Goal: Information Seeking & Learning: Learn about a topic

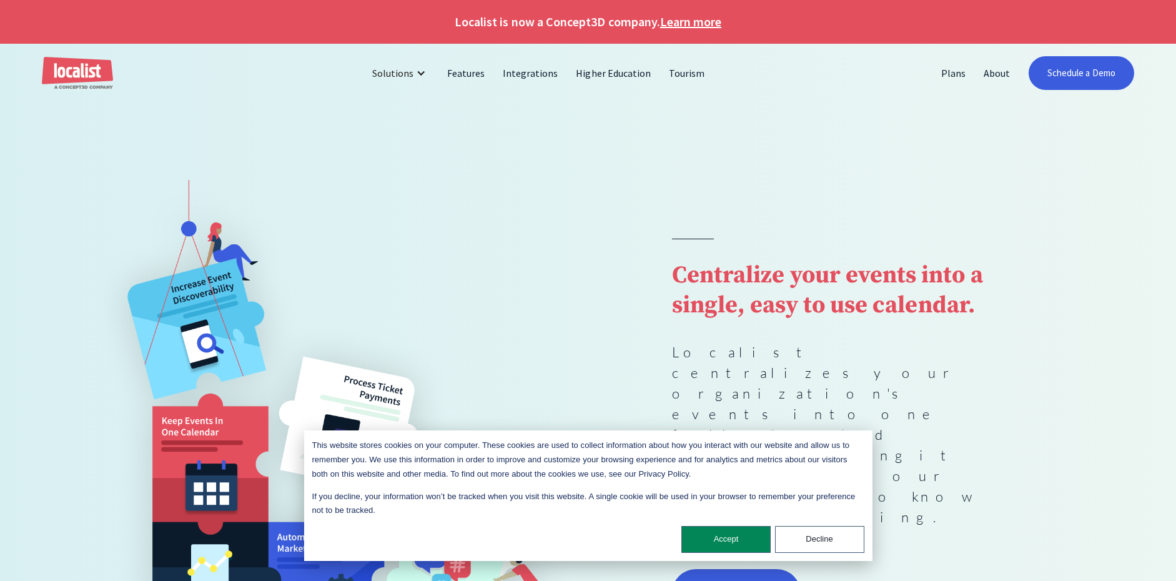
click at [725, 539] on button "Accept" at bounding box center [725, 539] width 89 height 27
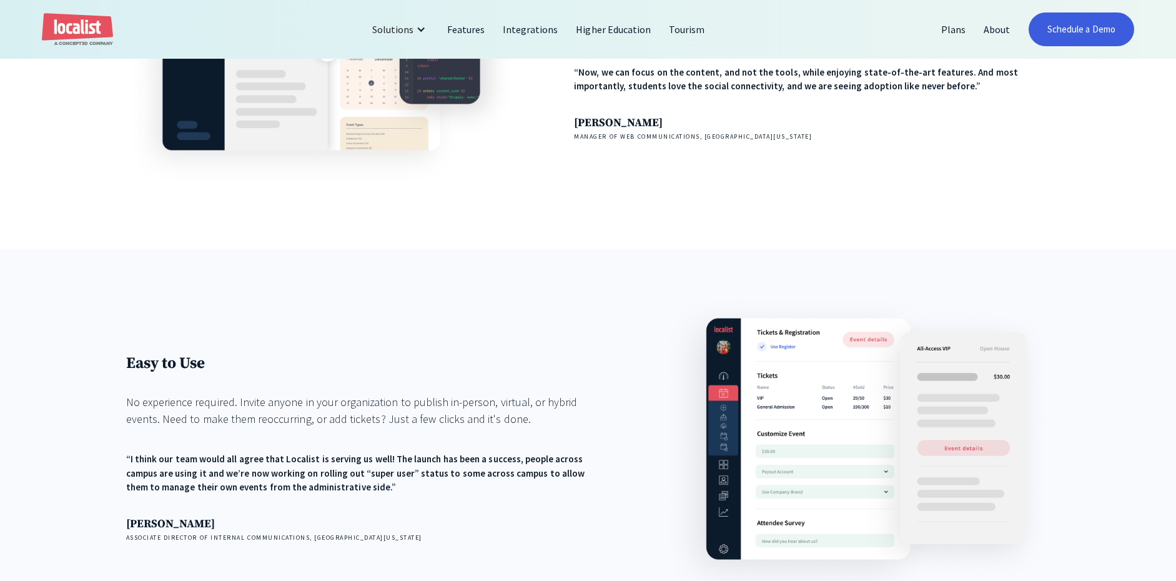
scroll to position [1934, 0]
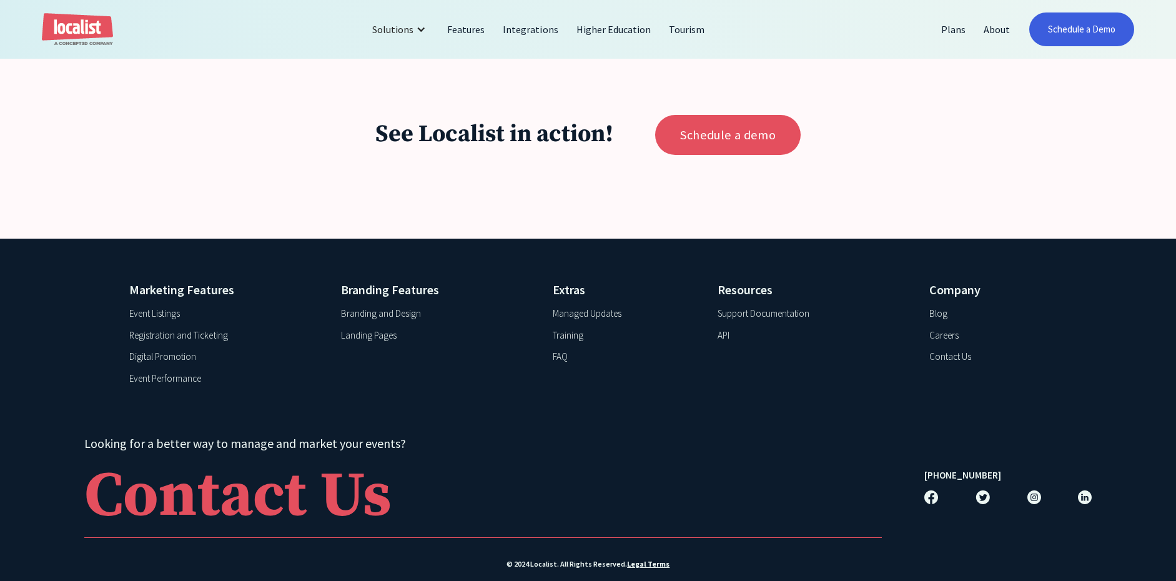
scroll to position [1347, 0]
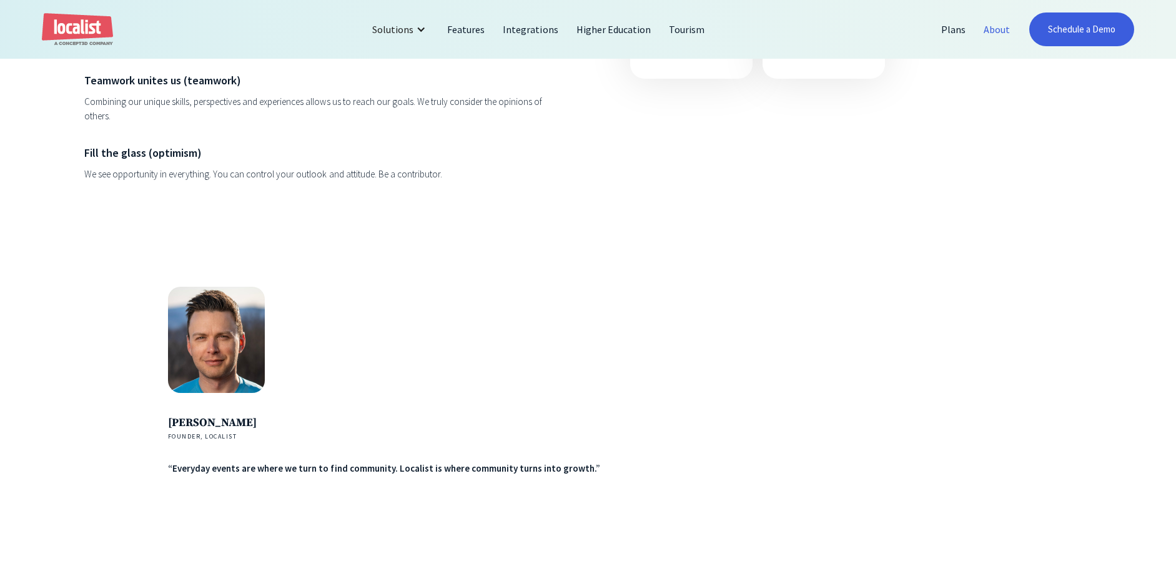
scroll to position [2659, 0]
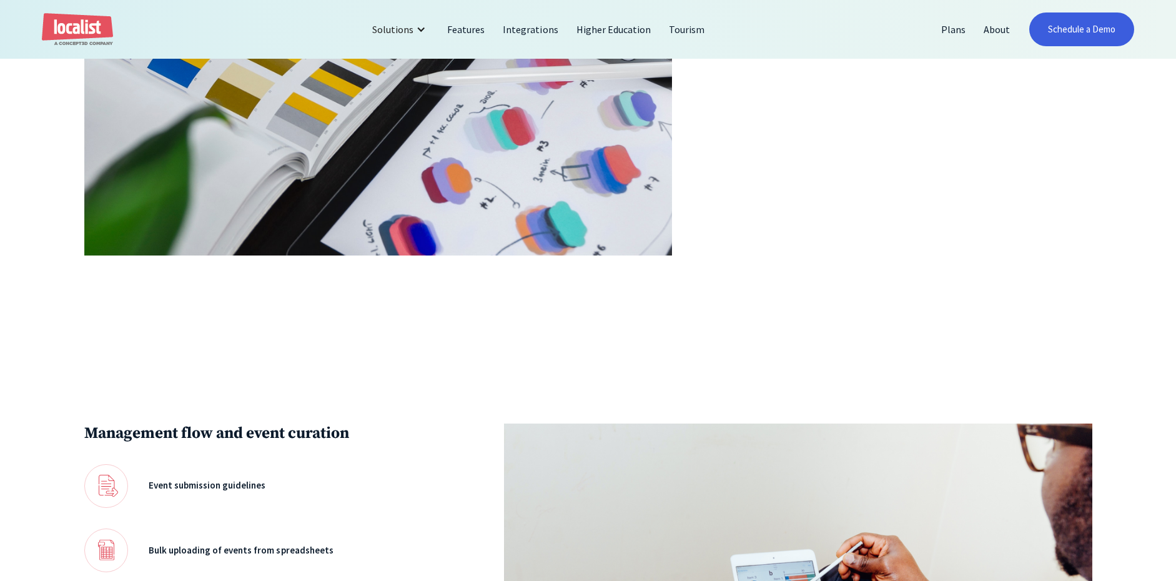
scroll to position [1814, 0]
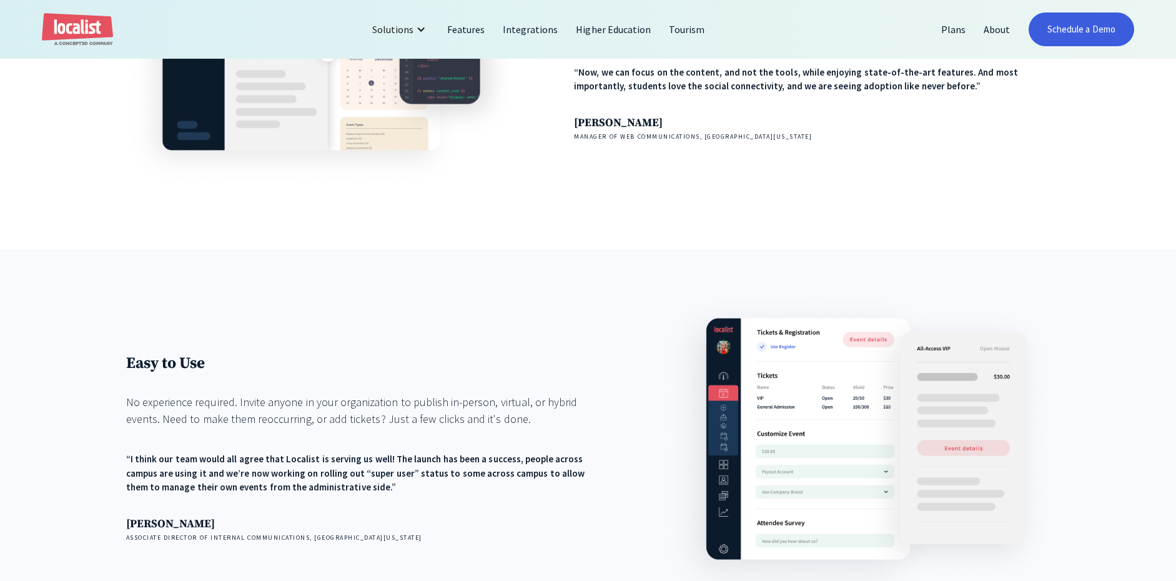
scroll to position [1934, 0]
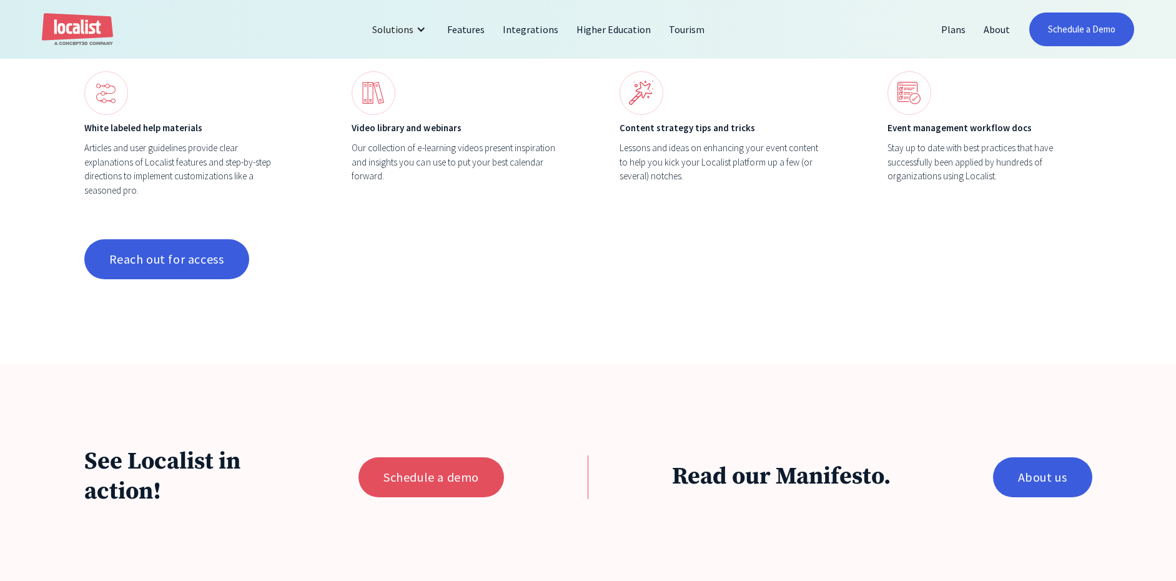
scroll to position [1553, 0]
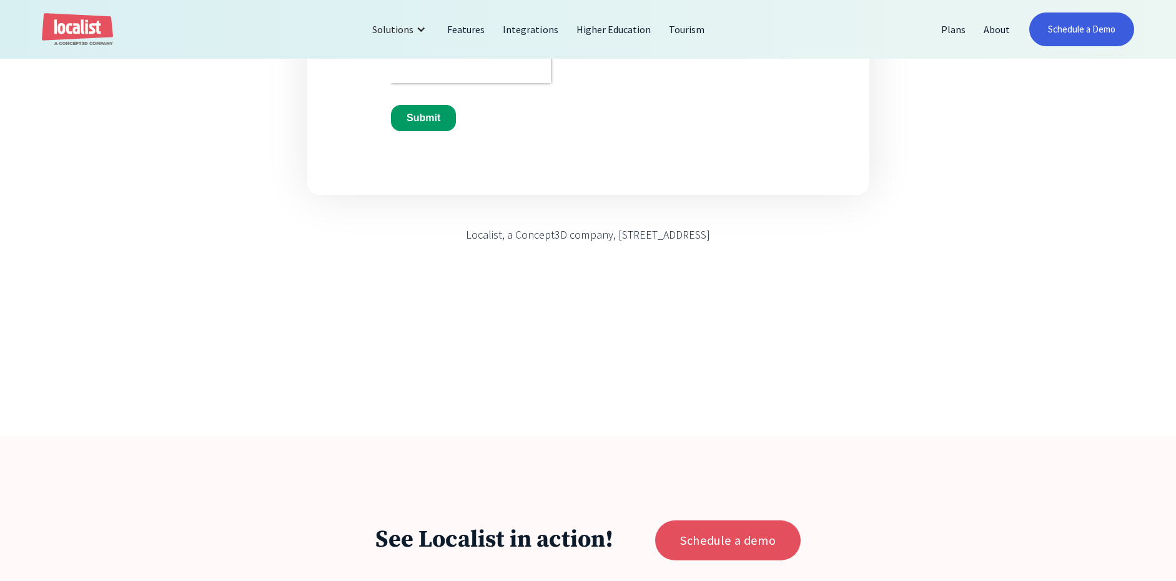
scroll to position [1347, 0]
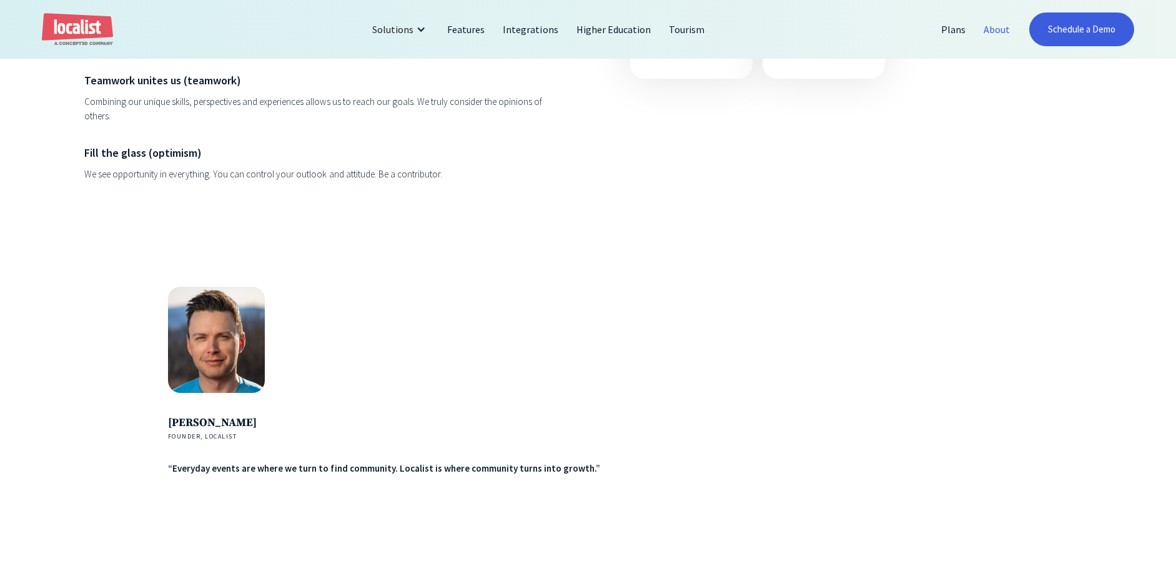
scroll to position [2659, 0]
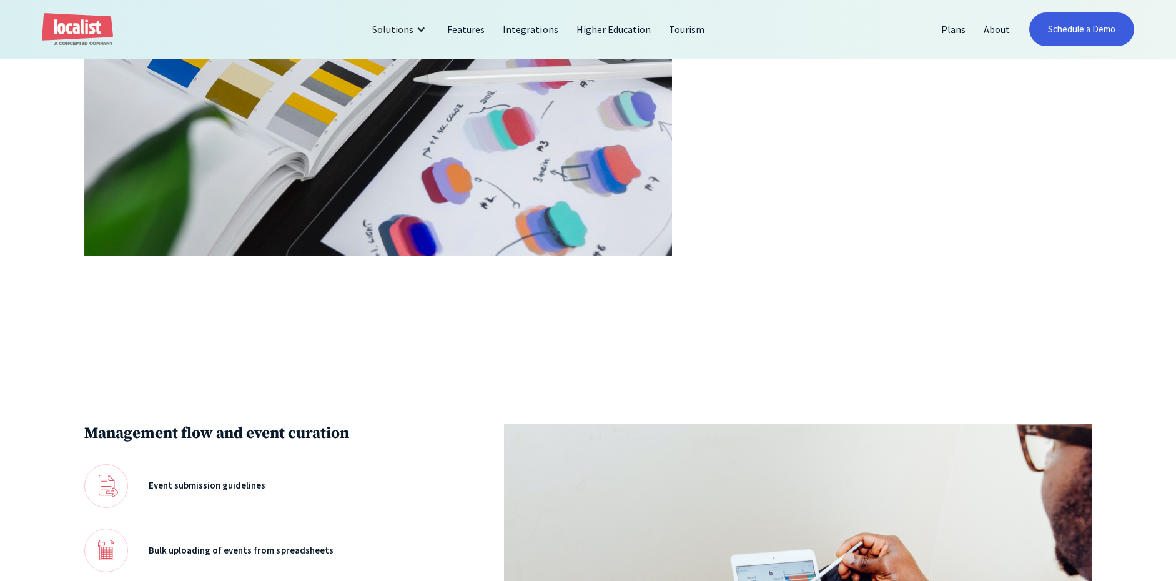
scroll to position [1814, 0]
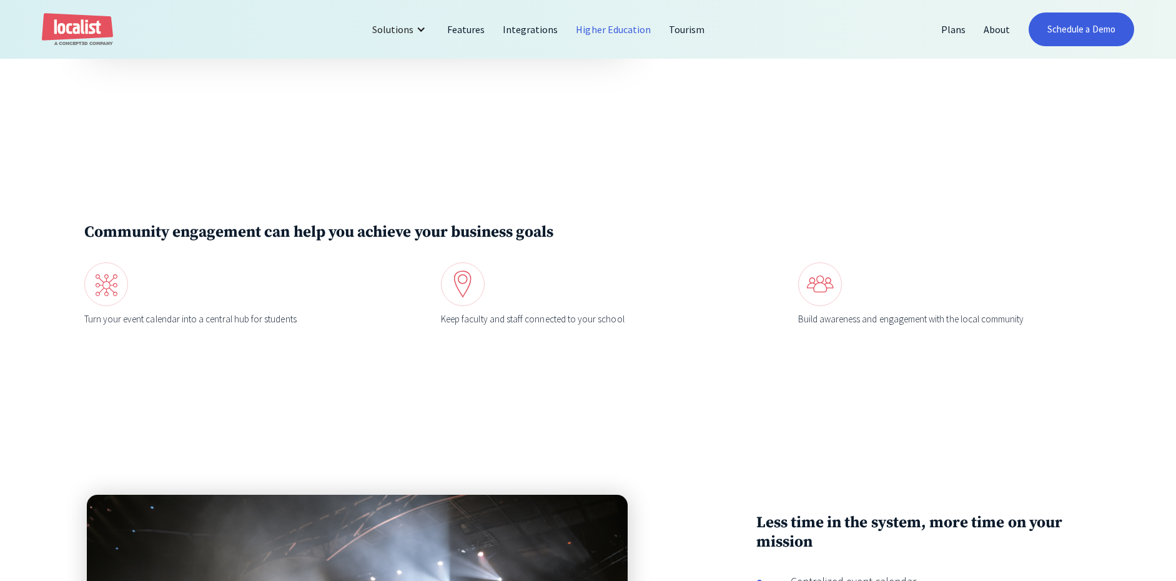
scroll to position [3096, 0]
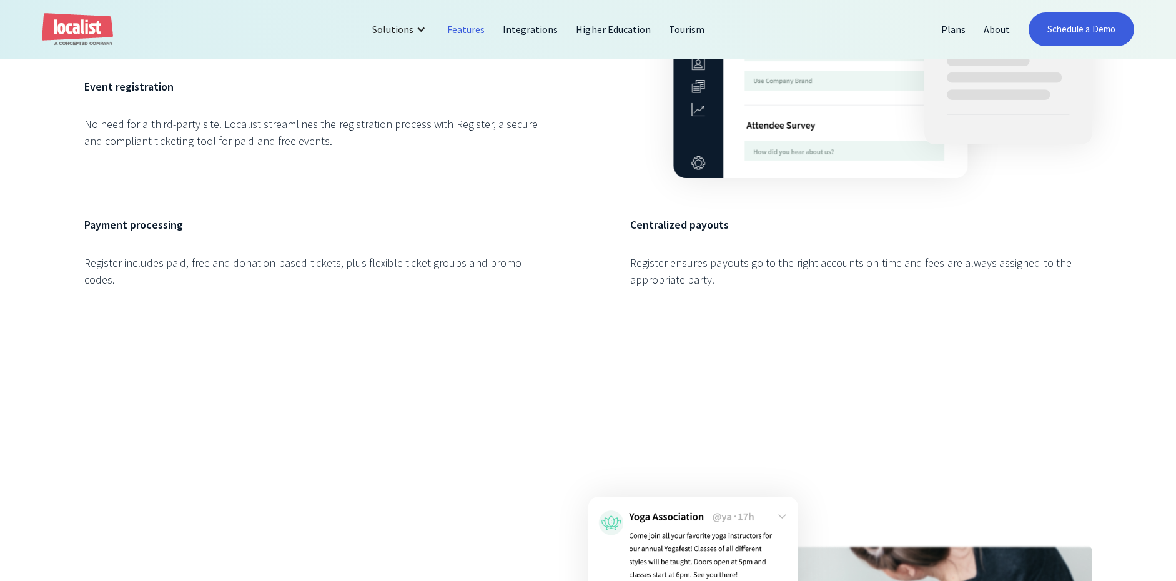
scroll to position [5618, 0]
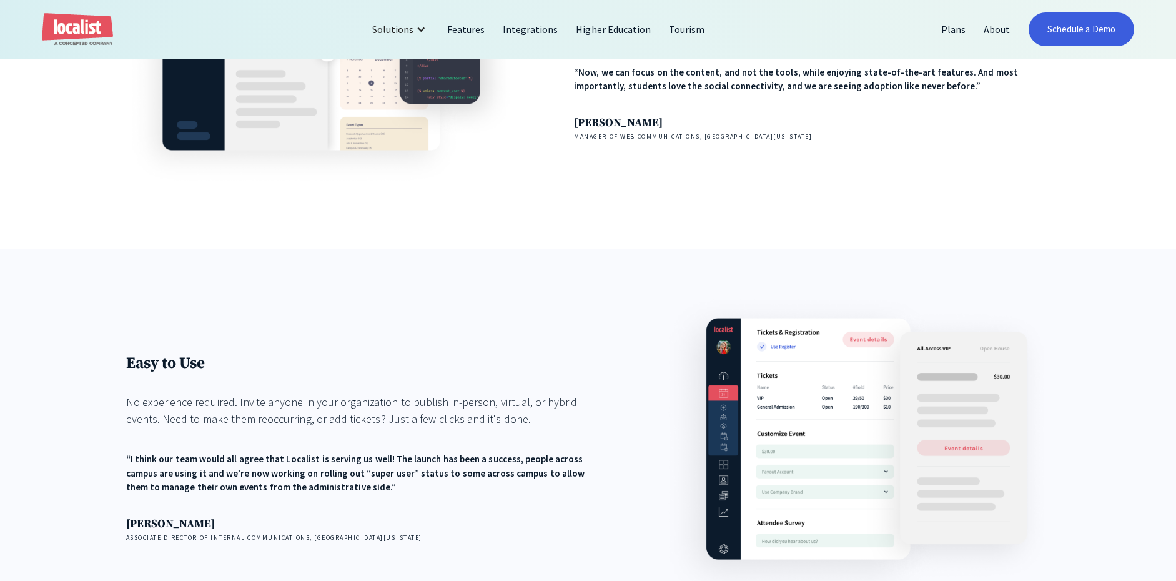
scroll to position [1934, 0]
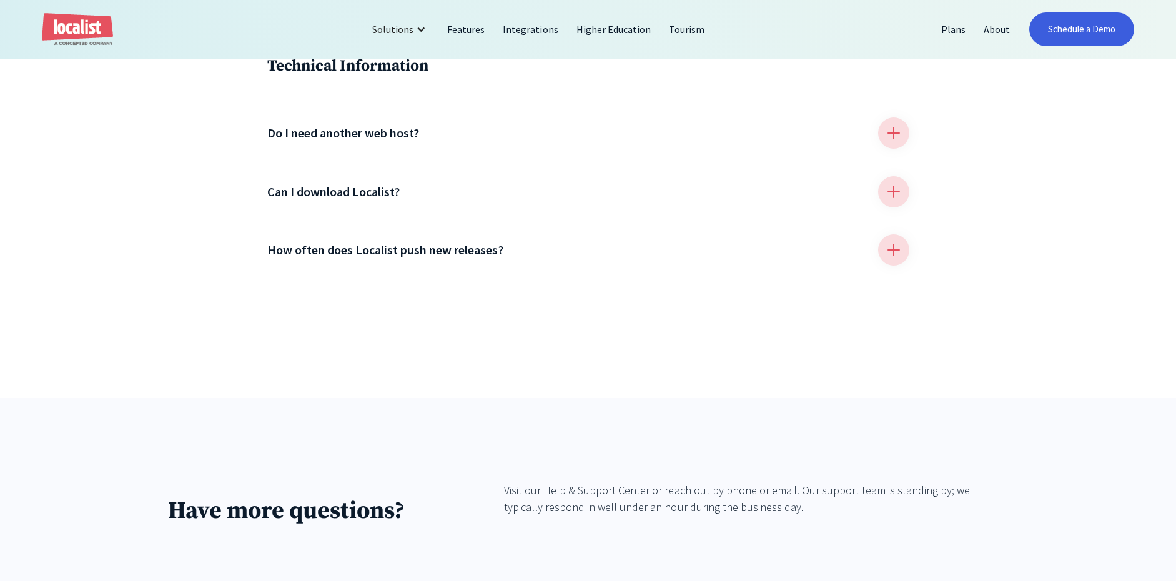
scroll to position [1941, 0]
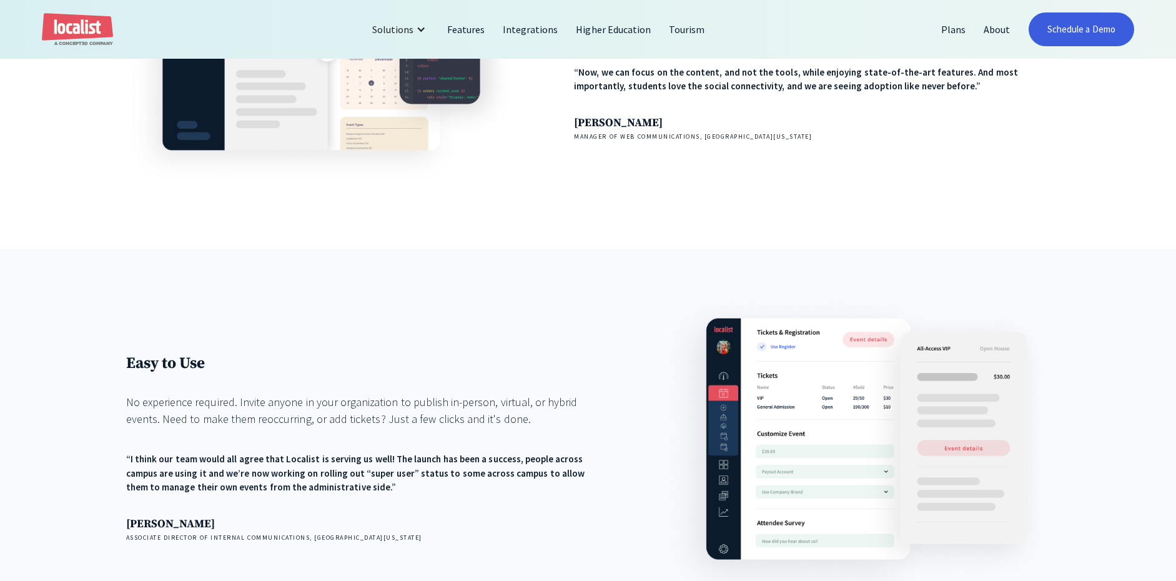
scroll to position [1934, 0]
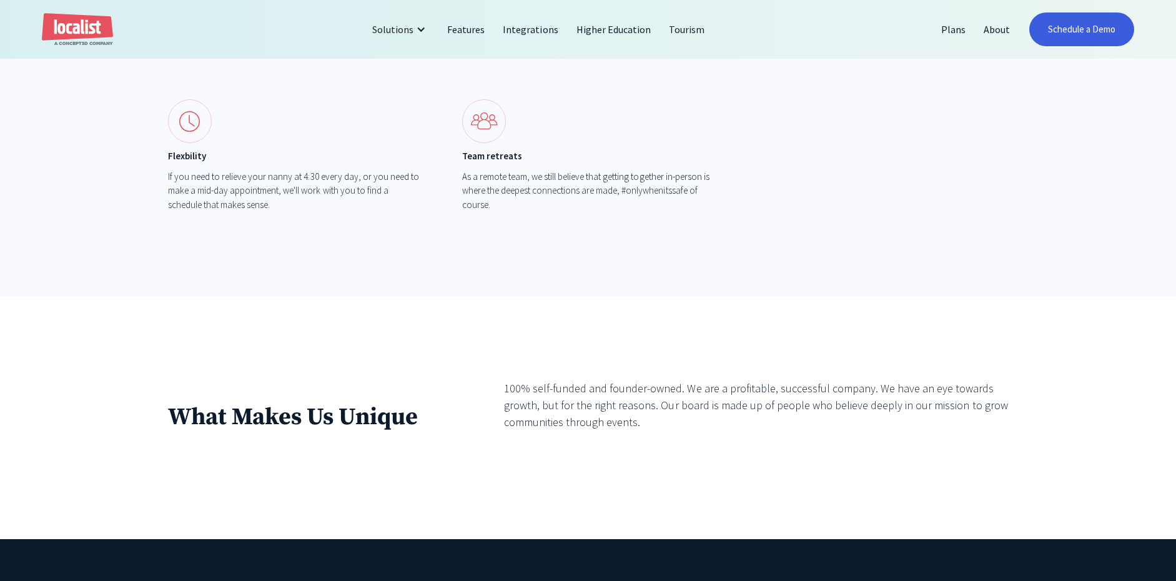
scroll to position [1723, 0]
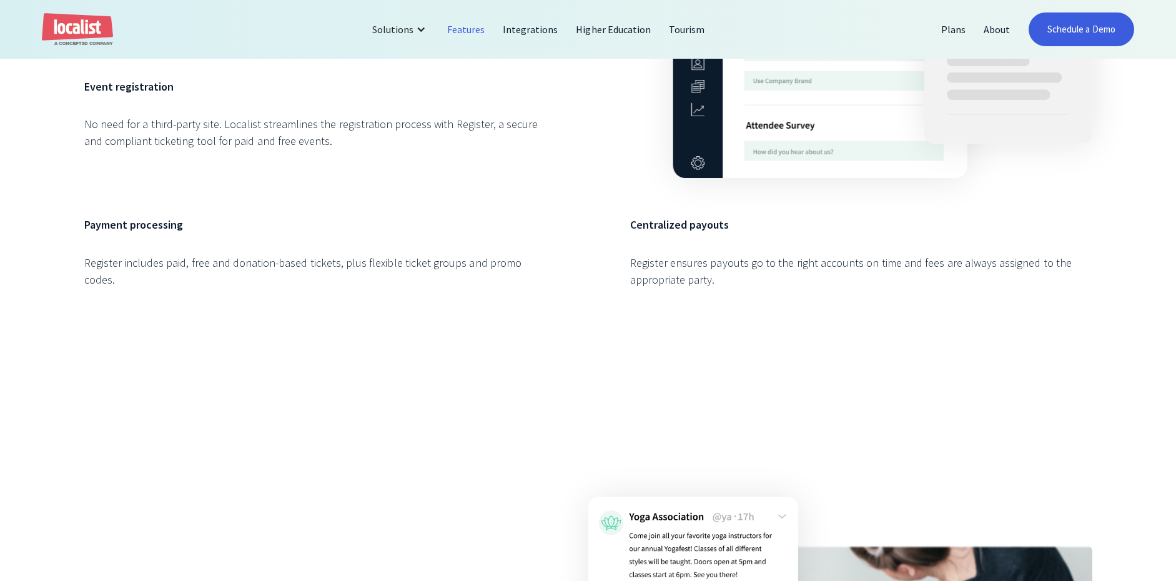
scroll to position [5618, 0]
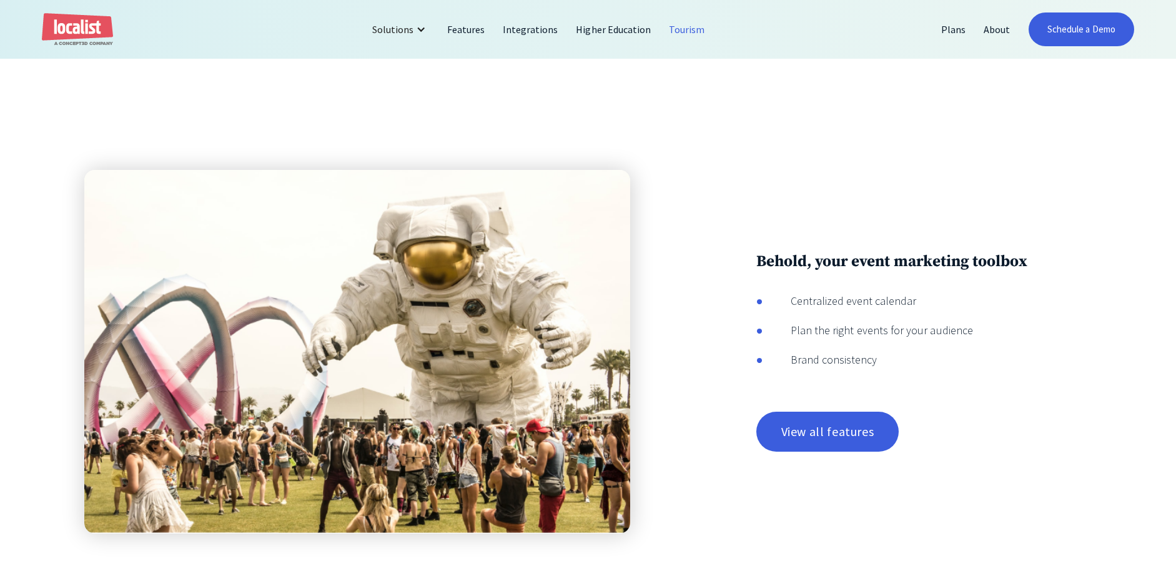
scroll to position [2430, 0]
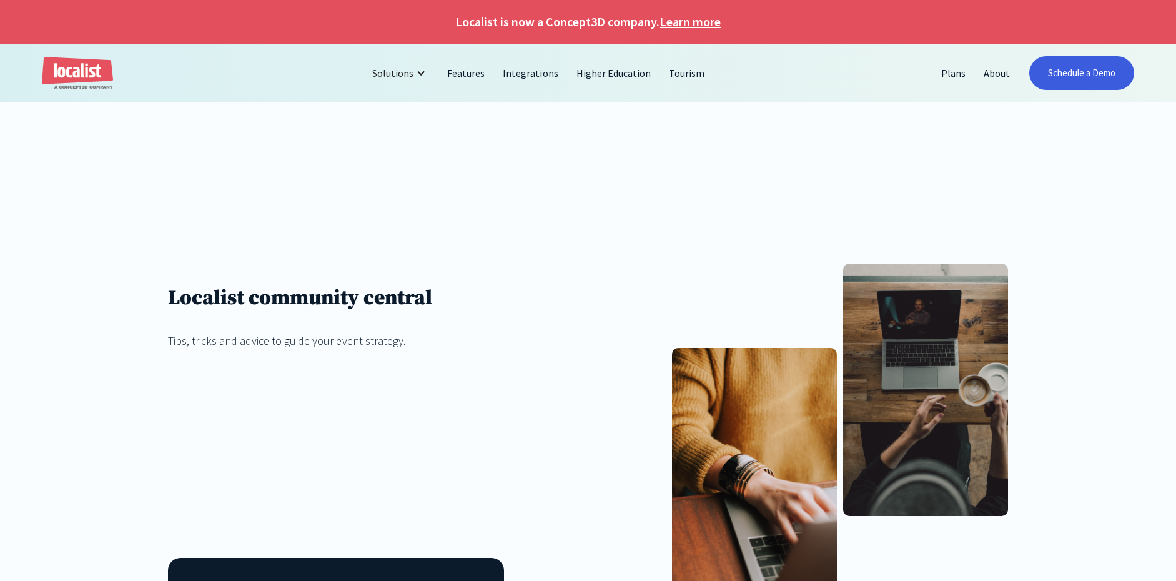
scroll to position [1079, 0]
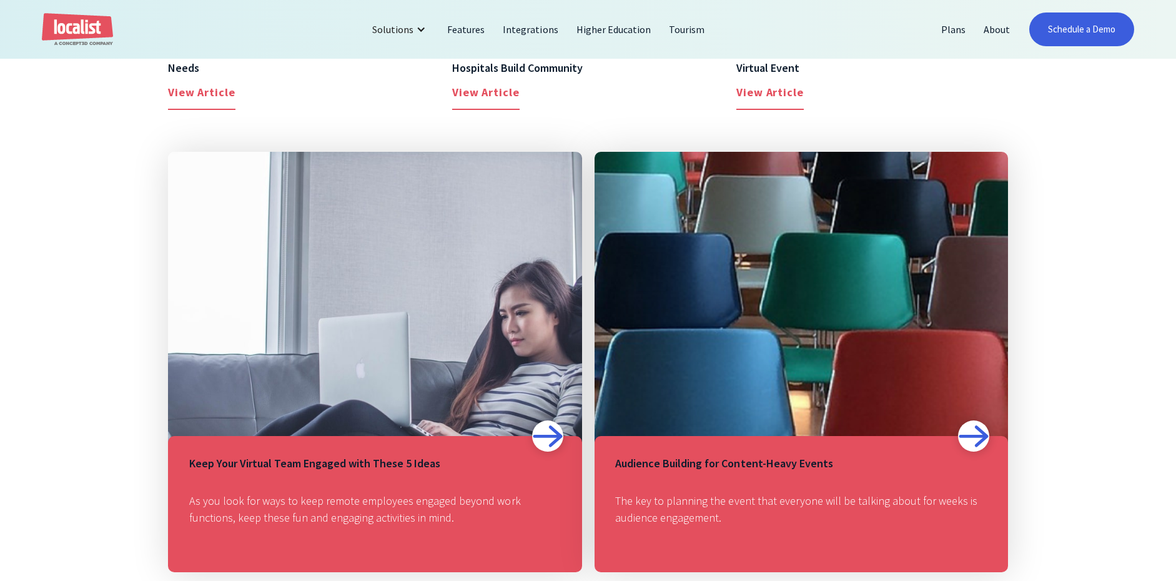
click at [375, 369] on link "Keep Your Virtual Team Engaged with These 5 Ideas As you look for ways to keep …" at bounding box center [375, 362] width 414 height 420
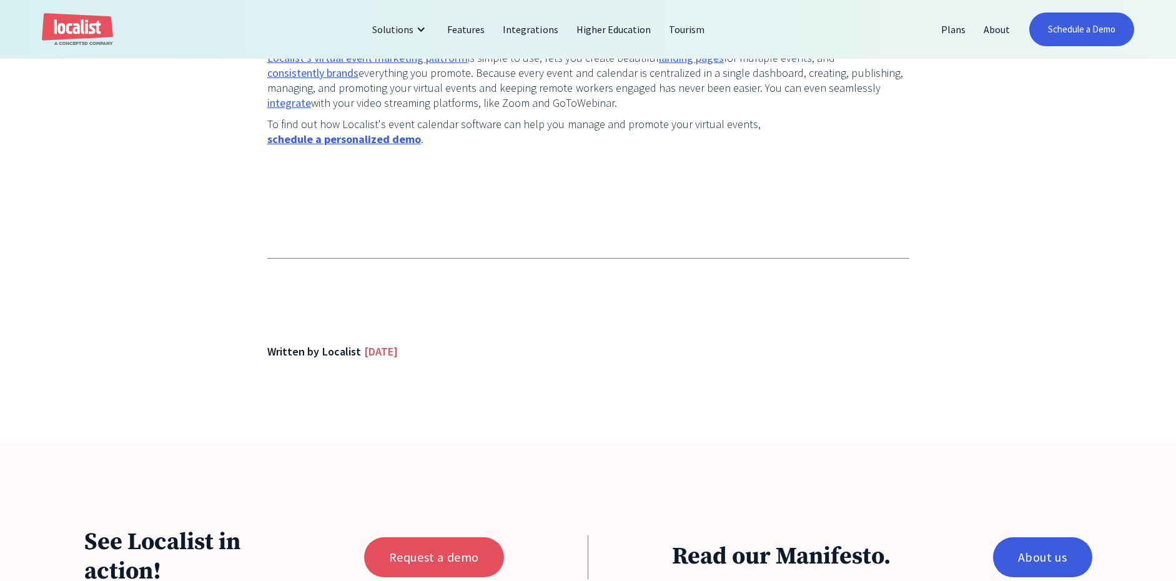
scroll to position [1909, 0]
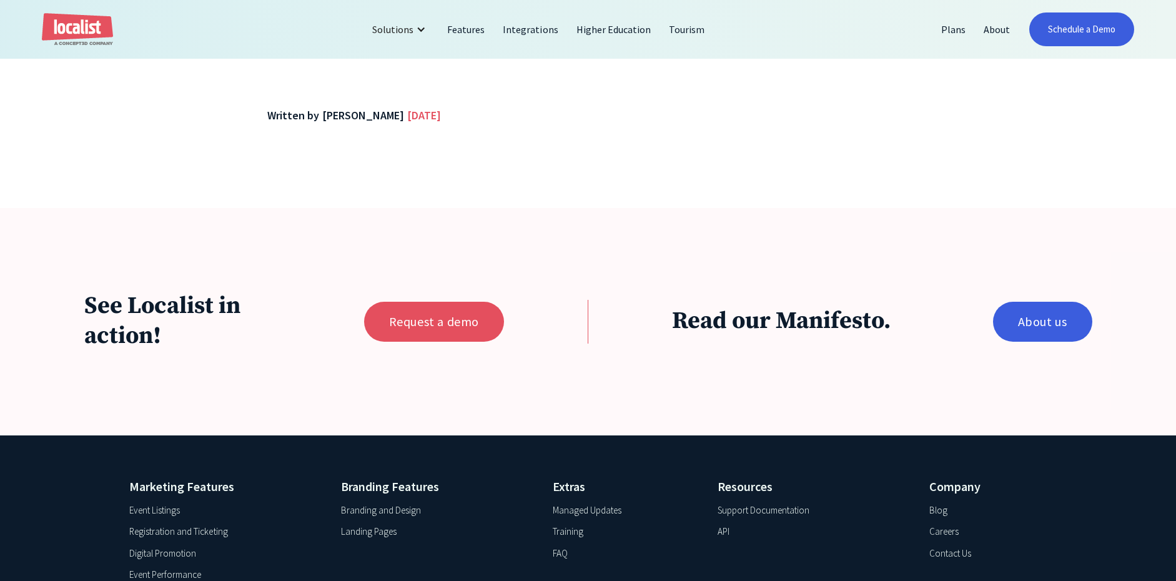
scroll to position [1380, 0]
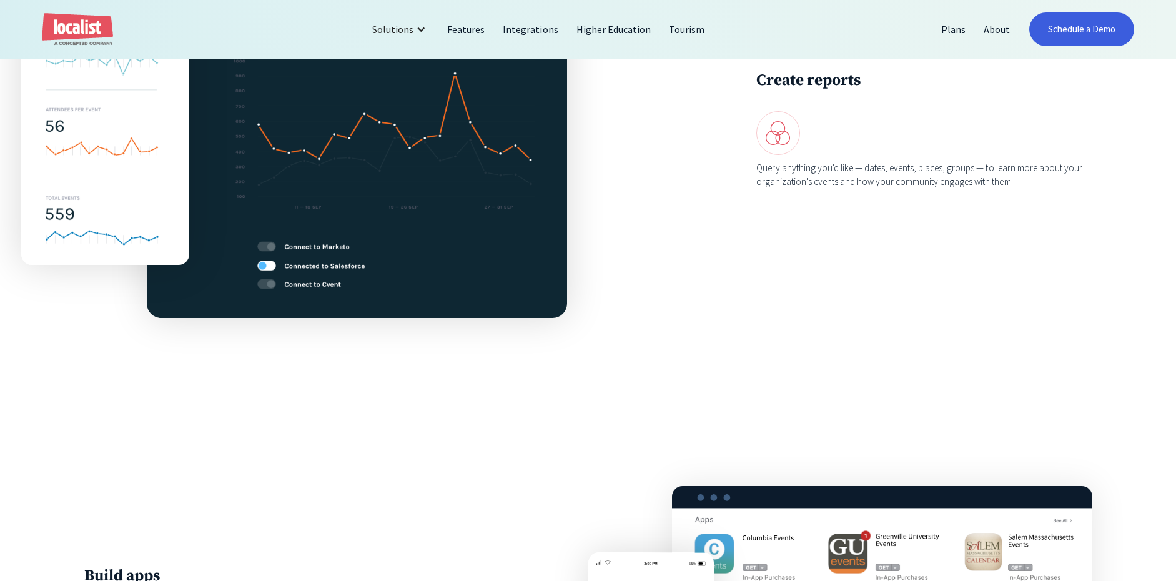
scroll to position [1710, 0]
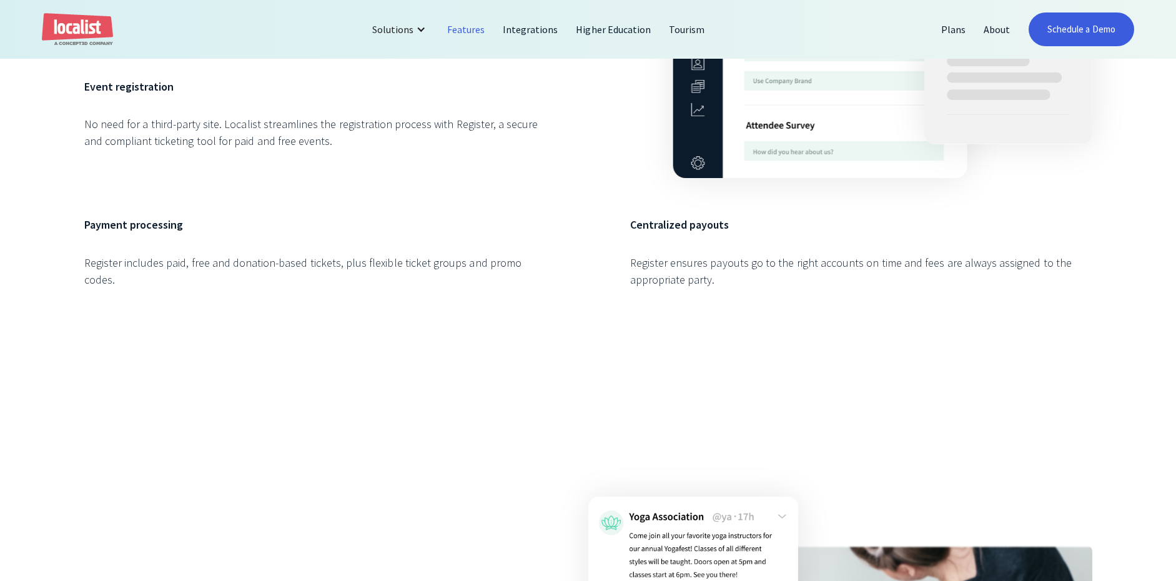
scroll to position [5618, 0]
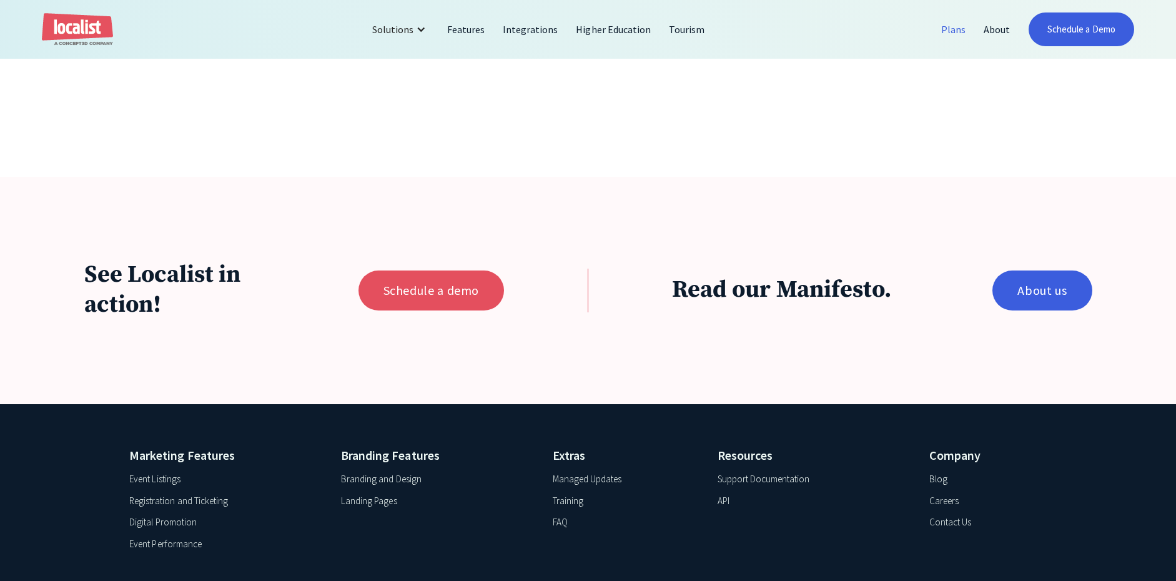
scroll to position [1362, 0]
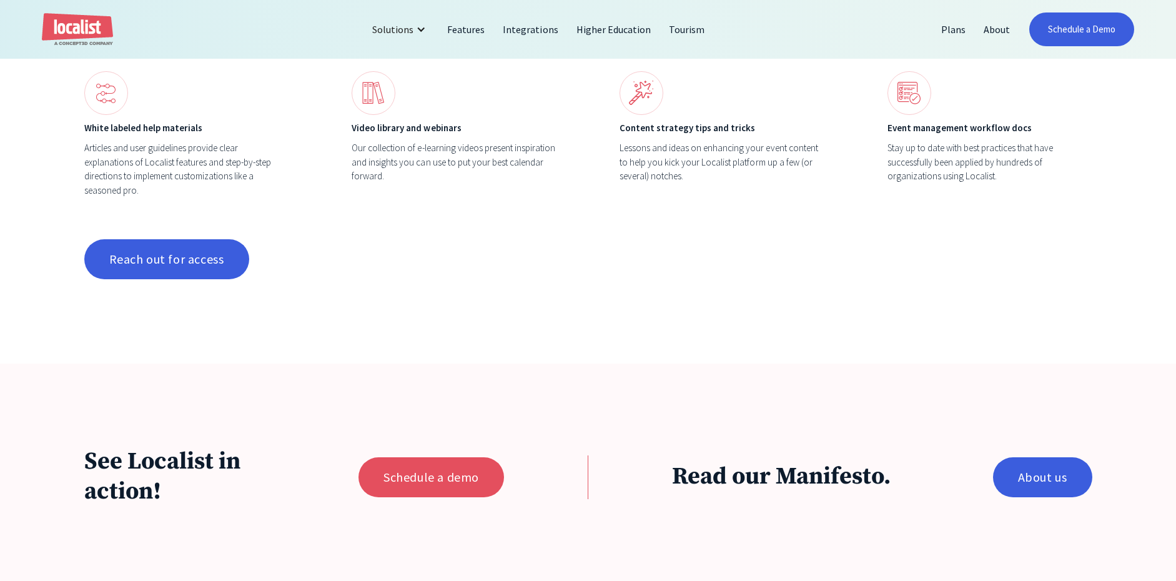
scroll to position [1553, 0]
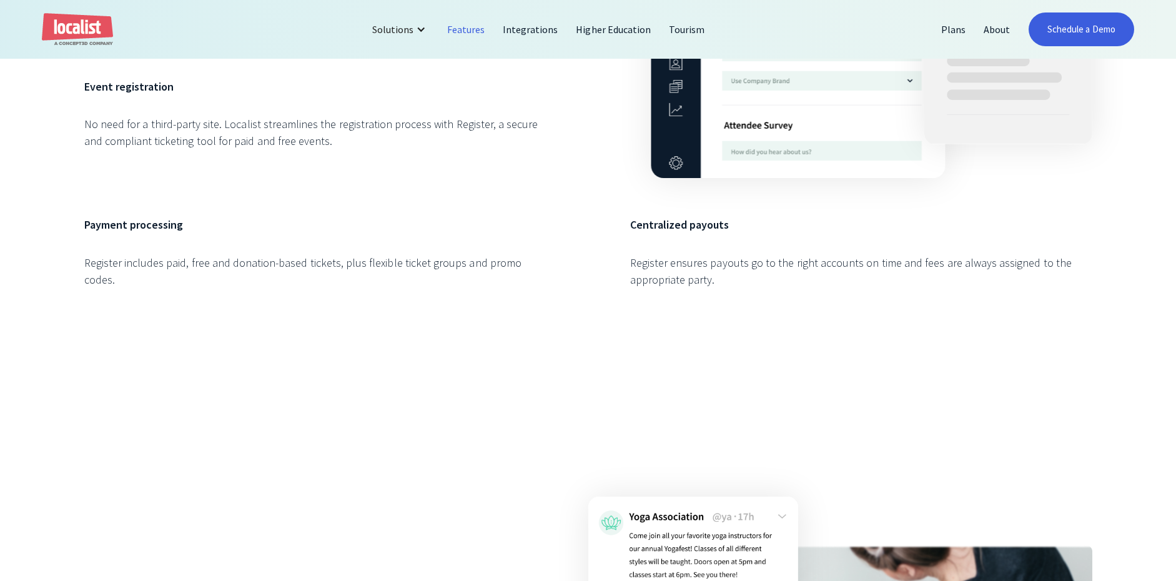
scroll to position [5618, 0]
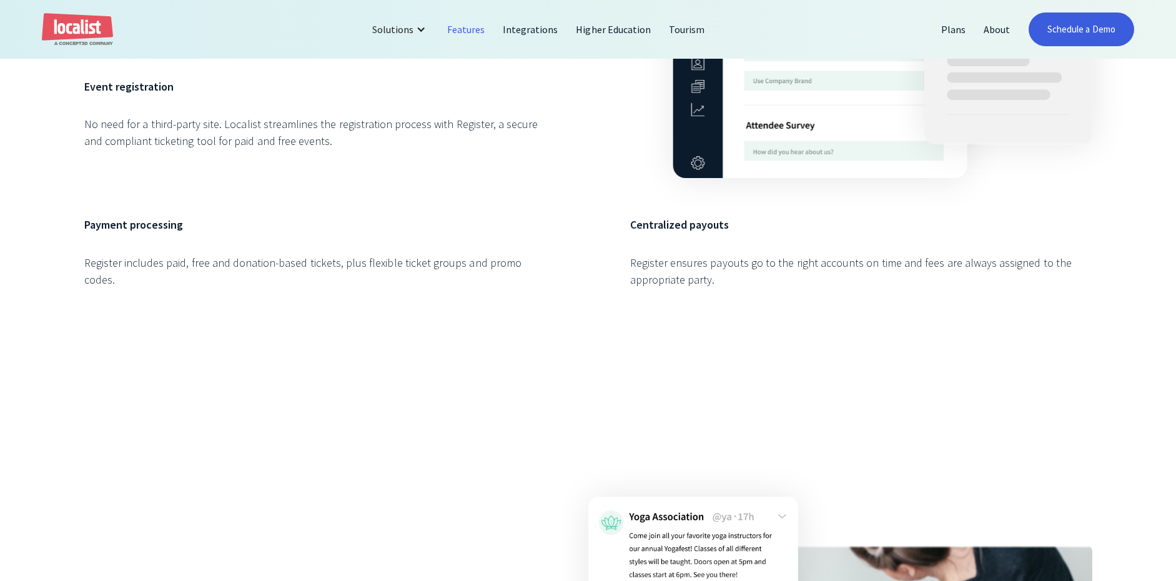
scroll to position [5618, 0]
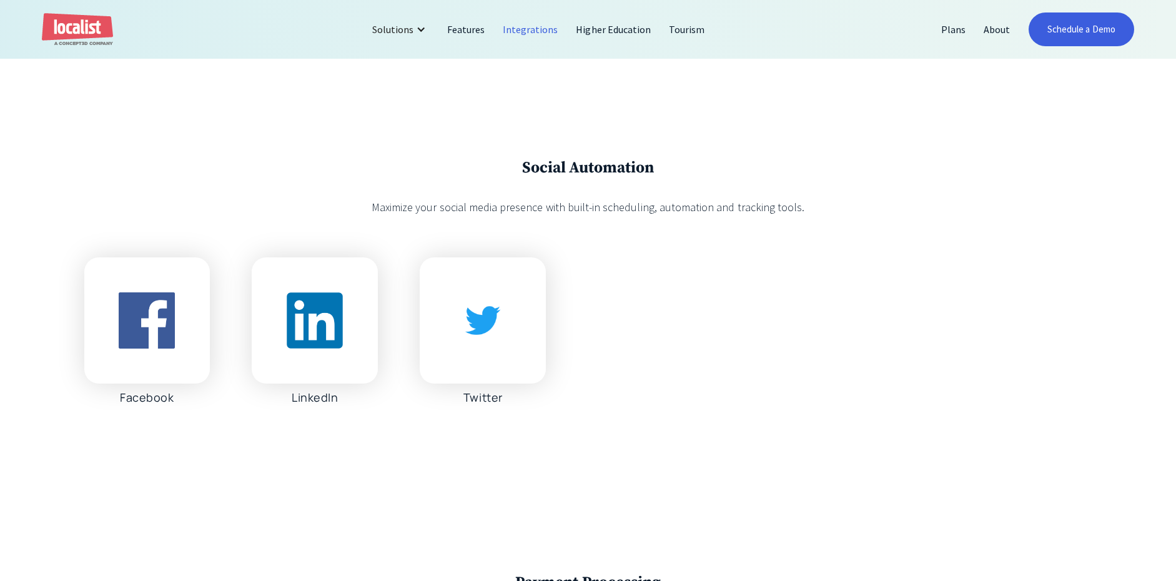
scroll to position [4683, 0]
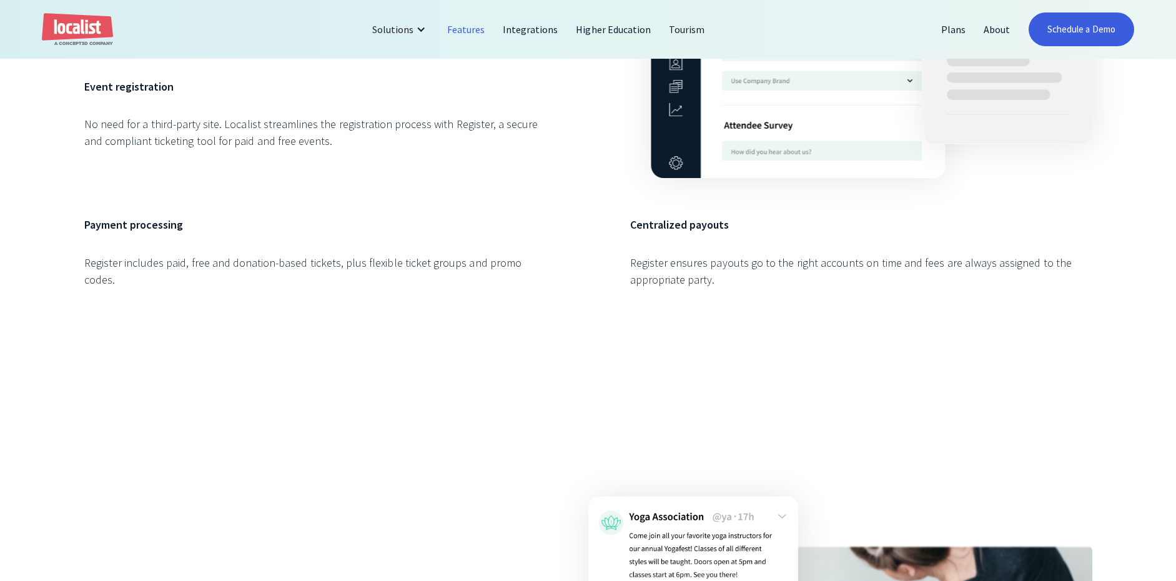
scroll to position [5618, 0]
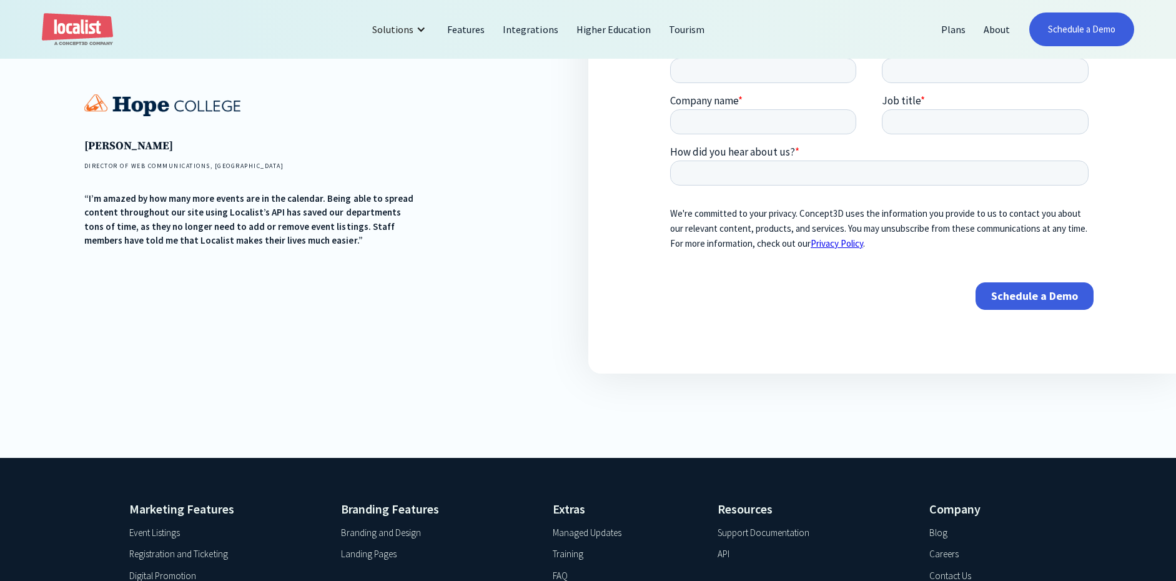
scroll to position [604, 0]
